Goal: Check status: Check status

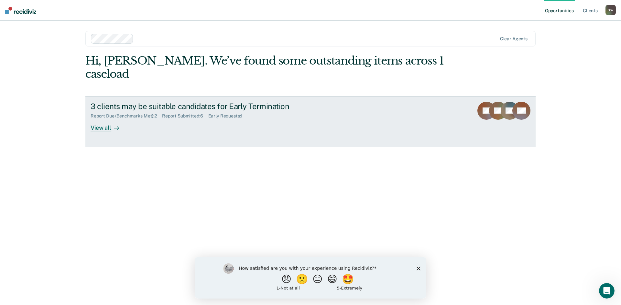
click at [190, 108] on div "3 clients may be suitable candidates for Early Termination Report Due (Benchmar…" at bounding box center [212, 117] width 242 height 30
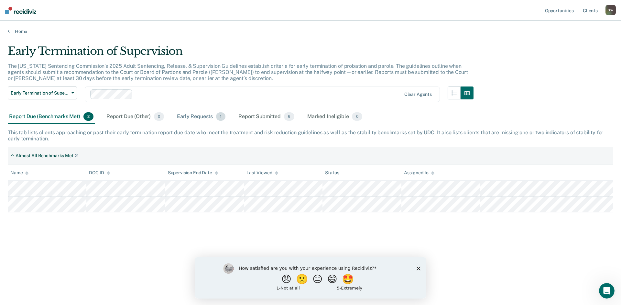
click at [194, 112] on div "Early Requests 1" at bounding box center [201, 117] width 51 height 14
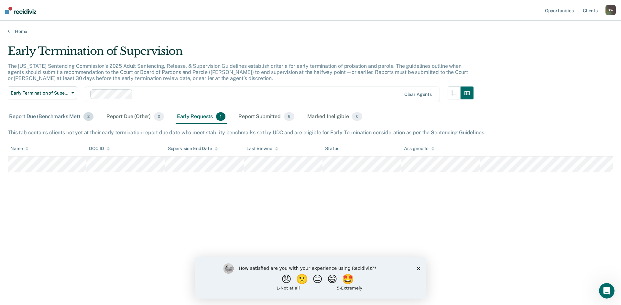
click at [62, 119] on div "Report Due (Benchmarks Met) 2" at bounding box center [51, 117] width 87 height 14
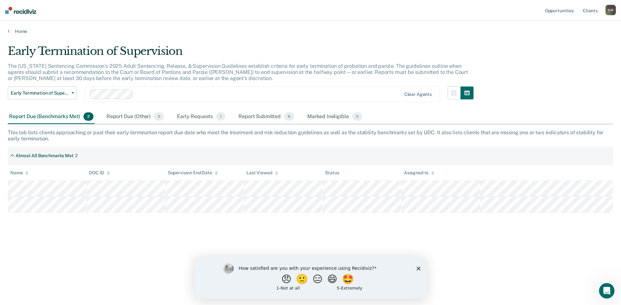
drag, startPoint x: 417, startPoint y: 267, endPoint x: 609, endPoint y: 517, distance: 315.0
click at [417, 267] on polygon "Close survey" at bounding box center [418, 269] width 4 height 4
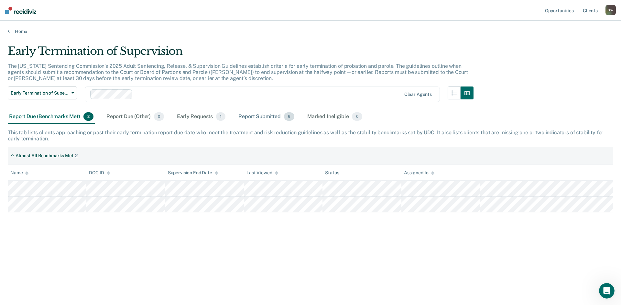
click at [266, 116] on div "Report Submitted 6" at bounding box center [266, 117] width 59 height 14
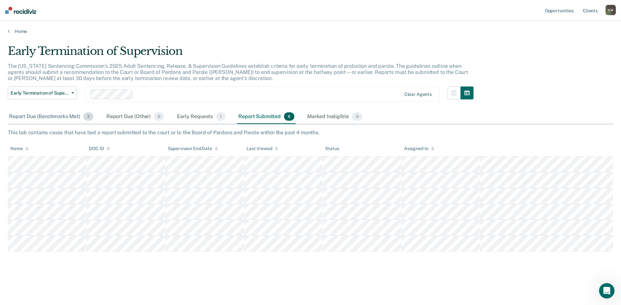
click at [77, 113] on div "Report Due (Benchmarks Met) 2" at bounding box center [51, 117] width 87 height 14
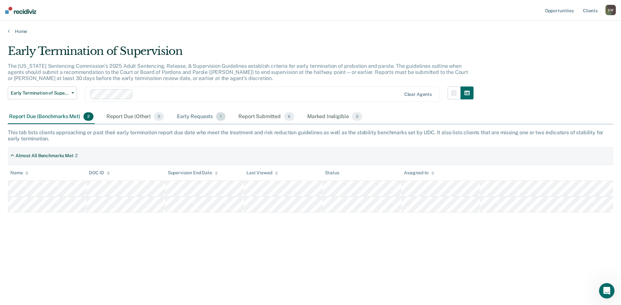
click at [187, 114] on div "Early Requests 1" at bounding box center [201, 117] width 51 height 14
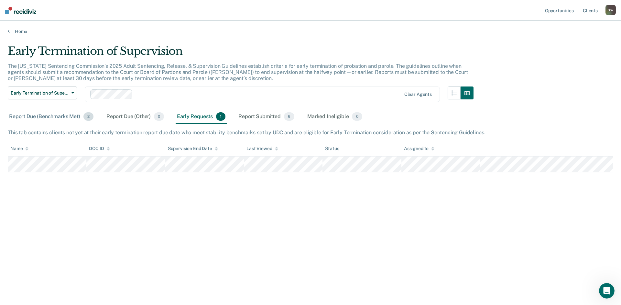
click at [49, 116] on div "Report Due (Benchmarks Met) 2" at bounding box center [51, 117] width 87 height 14
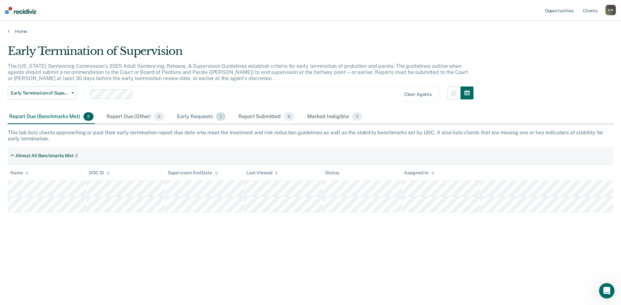
click at [196, 123] on div "Early Requests 1" at bounding box center [201, 117] width 51 height 14
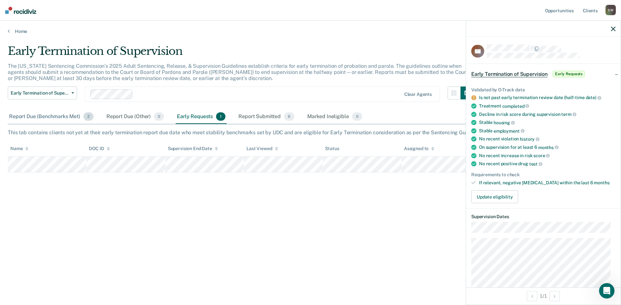
click at [79, 119] on div "Report Due (Benchmarks Met) 2" at bounding box center [51, 117] width 87 height 14
